Goal: Information Seeking & Learning: Learn about a topic

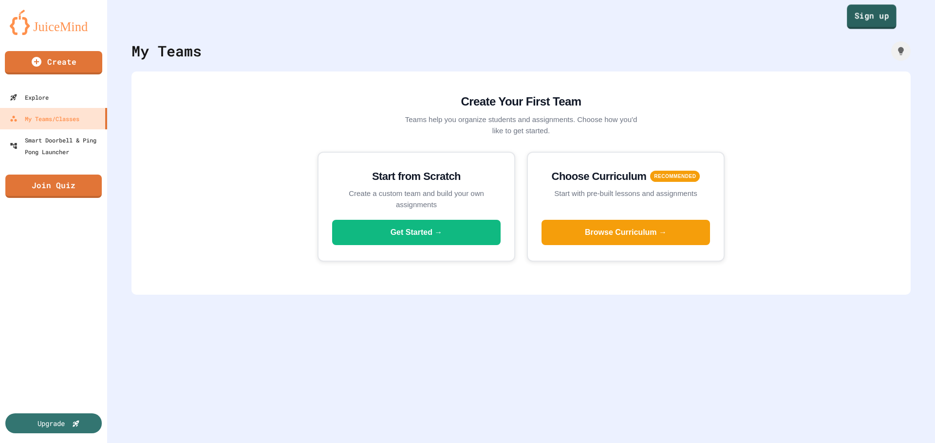
click at [846, 21] on link "Sign up" at bounding box center [871, 16] width 50 height 24
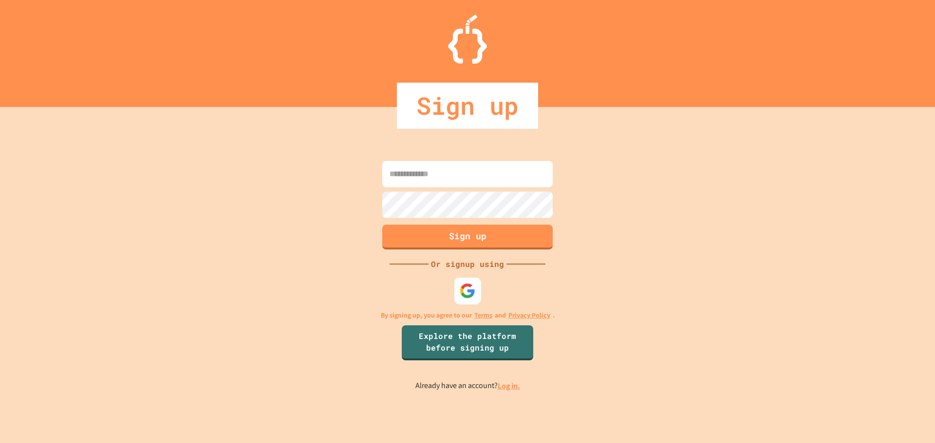
click at [468, 291] on img at bounding box center [467, 291] width 16 height 16
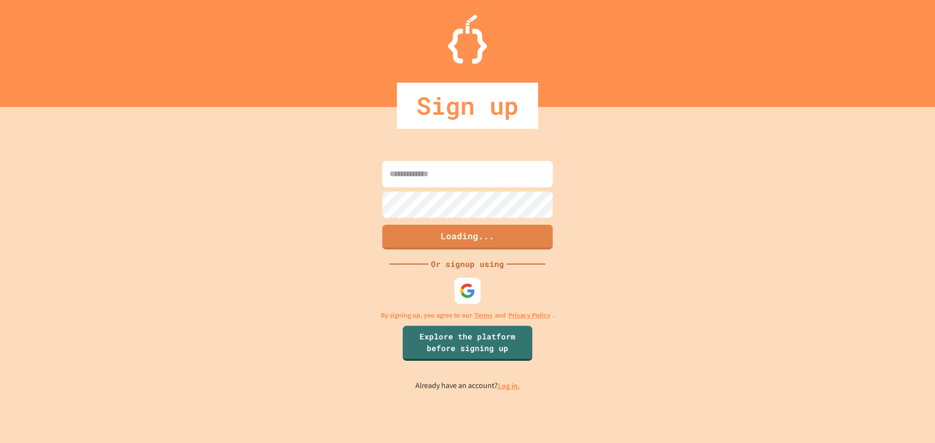
click at [465, 300] on div at bounding box center [467, 291] width 26 height 26
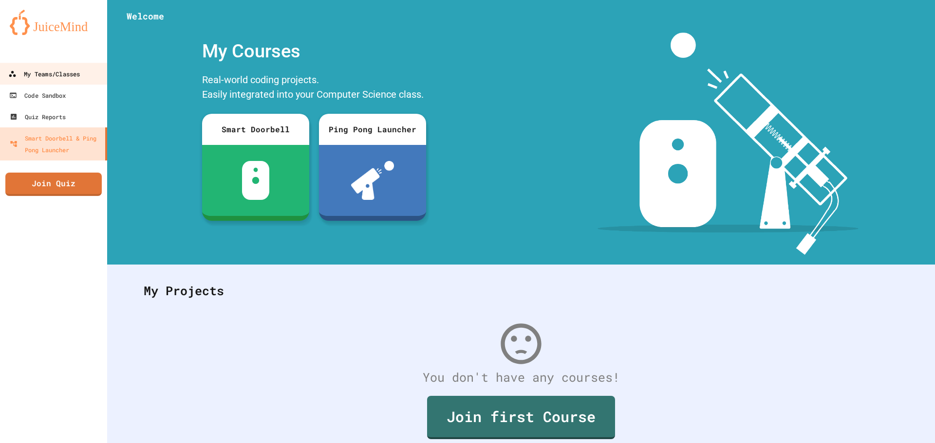
click at [25, 64] on link "My Teams/Classes" at bounding box center [54, 74] width 110 height 22
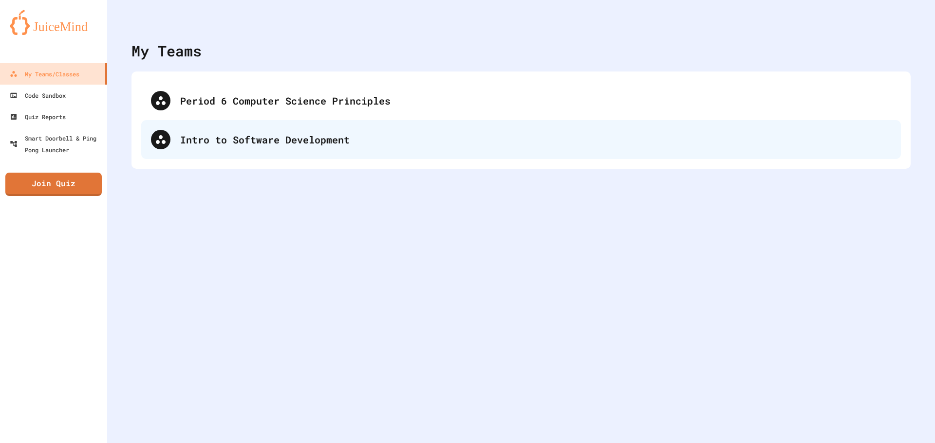
click at [254, 125] on div "Intro to Software Development" at bounding box center [520, 139] width 759 height 39
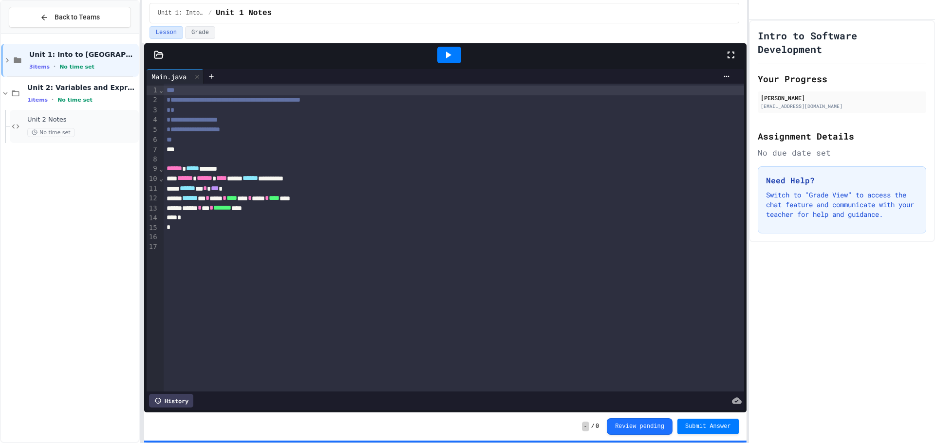
click at [94, 125] on div "Unit 2 Notes No time set" at bounding box center [82, 126] width 110 height 21
